Goal: Find specific page/section: Find specific page/section

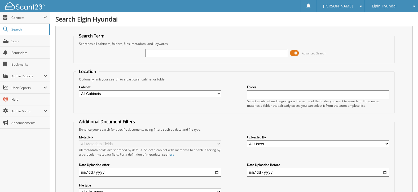
click at [150, 50] on input "text" at bounding box center [216, 53] width 142 height 8
click at [150, 50] on input "C20441" at bounding box center [216, 53] width 142 height 8
type input "C20441"
click at [380, 9] on div "Elgin Hyundai" at bounding box center [392, 6] width 48 height 12
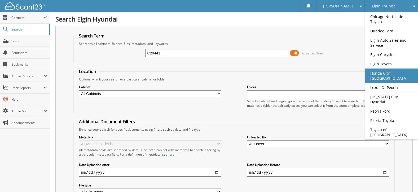
click at [389, 70] on link "Honda City [GEOGRAPHIC_DATA]" at bounding box center [391, 75] width 53 height 14
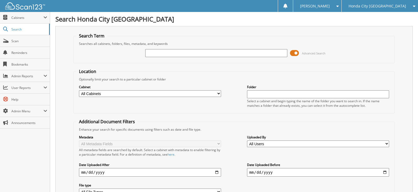
click at [175, 55] on input "text" at bounding box center [216, 53] width 142 height 8
type input "C20441"
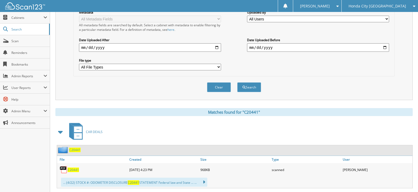
scroll to position [185, 0]
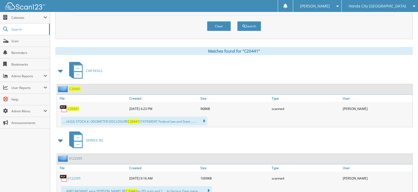
click at [72, 108] on span "C20441" at bounding box center [73, 108] width 11 height 5
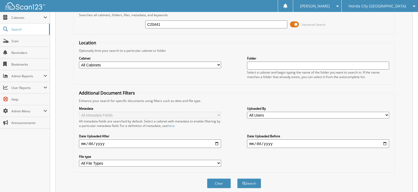
scroll to position [0, 0]
